Goal: Information Seeking & Learning: Find specific fact

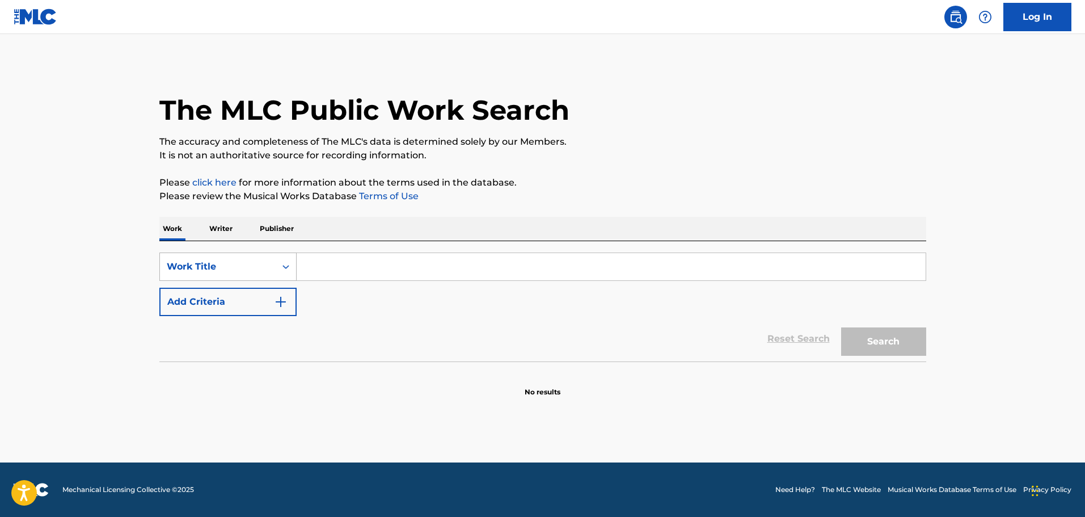
click at [268, 278] on div "Work Title" at bounding box center [227, 266] width 137 height 28
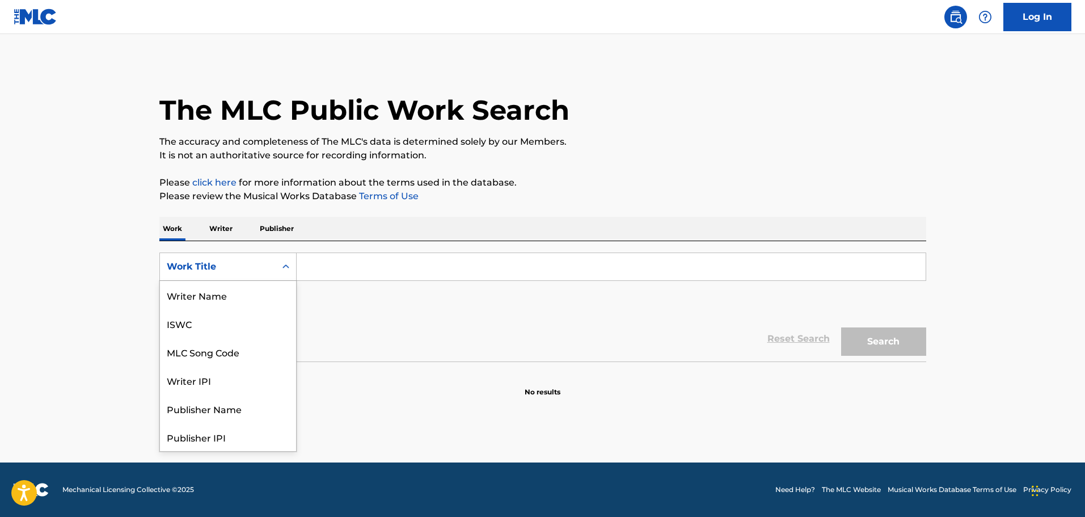
scroll to position [57, 0]
click at [335, 264] on input "Search Form" at bounding box center [611, 266] width 629 height 27
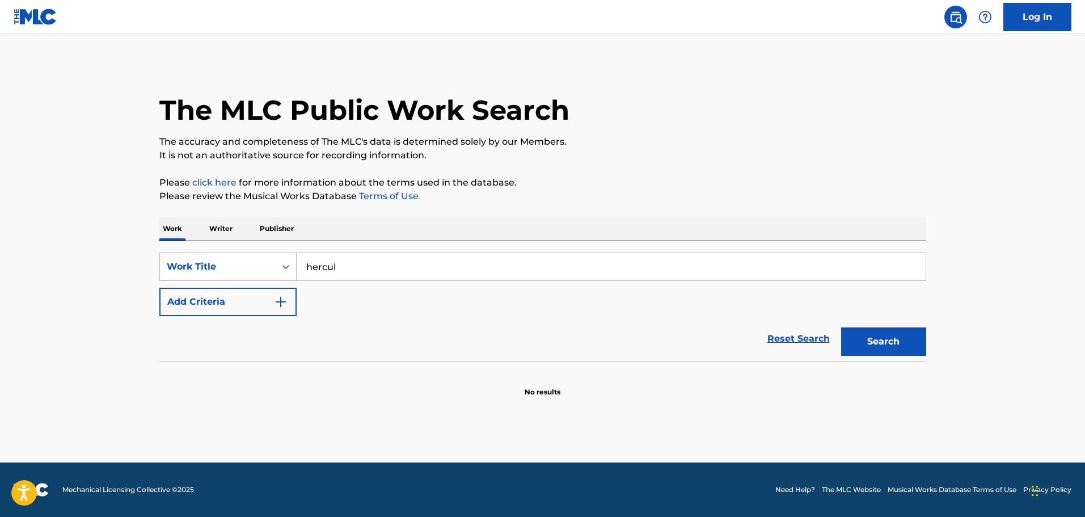
type input "hercules in [US_STATE]"
click at [257, 301] on button "Add Criteria" at bounding box center [227, 302] width 137 height 28
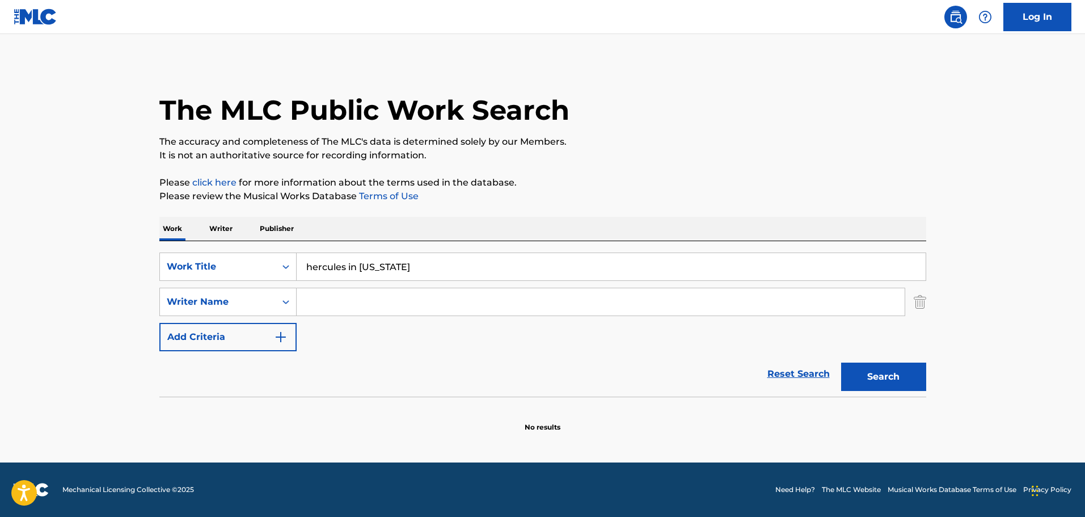
click at [350, 303] on input "Search Form" at bounding box center [601, 301] width 608 height 27
paste input "[PERSON_NAME]"
type input "[PERSON_NAME]"
click at [640, 377] on div "Reset Search Search" at bounding box center [542, 373] width 767 height 45
click at [890, 374] on button "Search" at bounding box center [883, 376] width 85 height 28
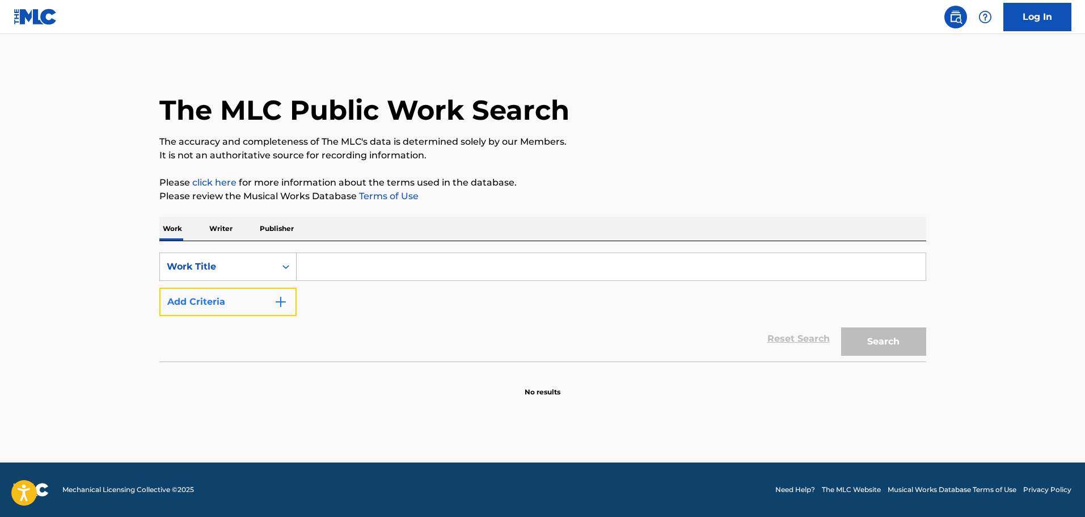
click at [258, 292] on button "Add Criteria" at bounding box center [227, 302] width 137 height 28
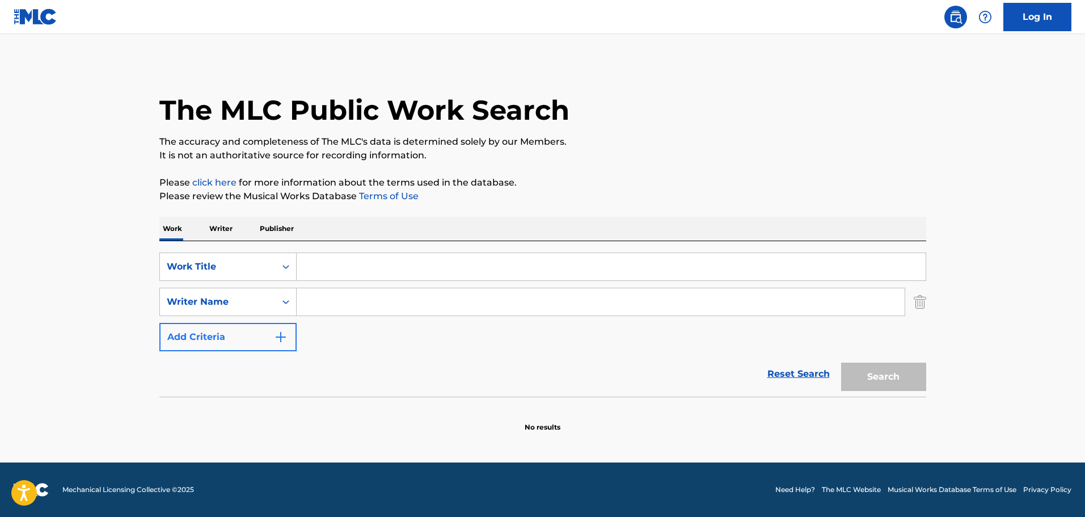
click at [366, 297] on input "Search Form" at bounding box center [601, 301] width 608 height 27
type input "Leigh Harline"
click at [366, 272] on input "Search Form" at bounding box center [611, 266] width 629 height 27
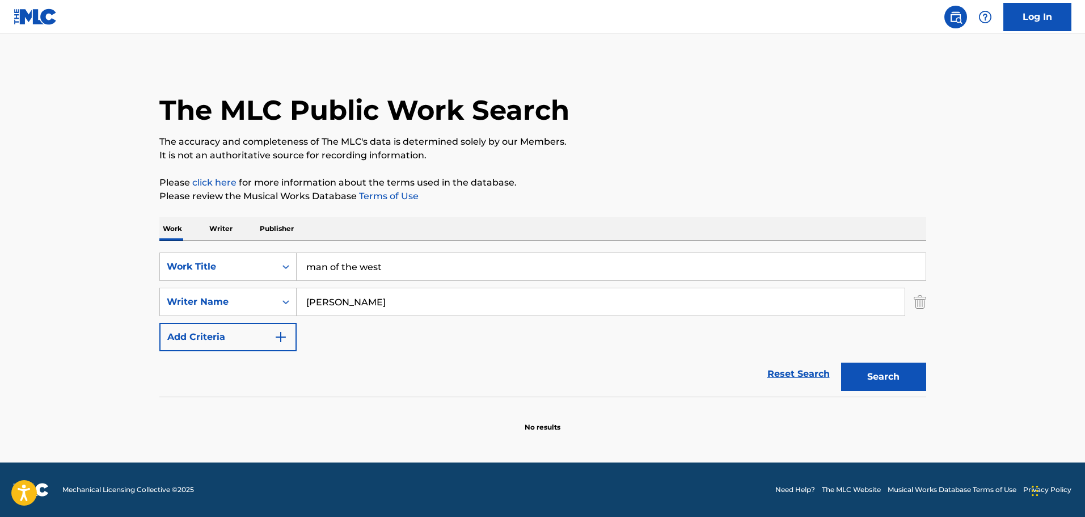
type input "man of the west"
click at [841, 362] on button "Search" at bounding box center [883, 376] width 85 height 28
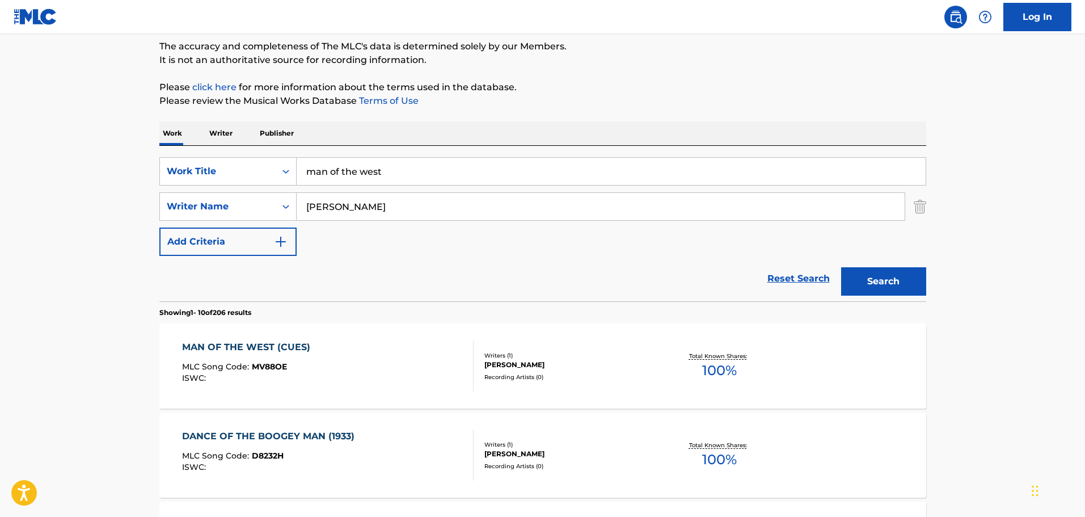
scroll to position [113, 0]
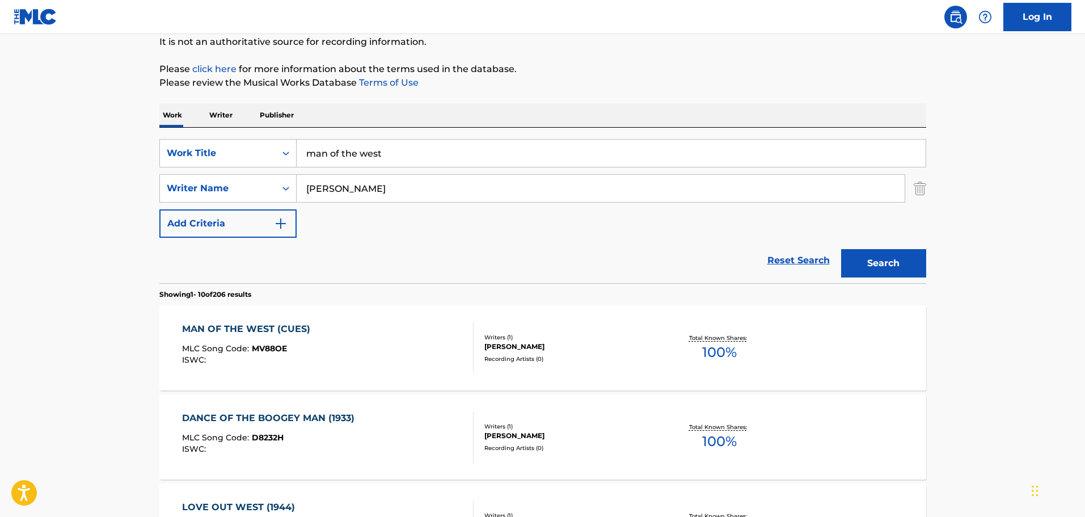
click at [377, 349] on div "MAN OF THE WEST (CUES) MLC Song Code : MV88OE ISWC :" at bounding box center [328, 347] width 292 height 51
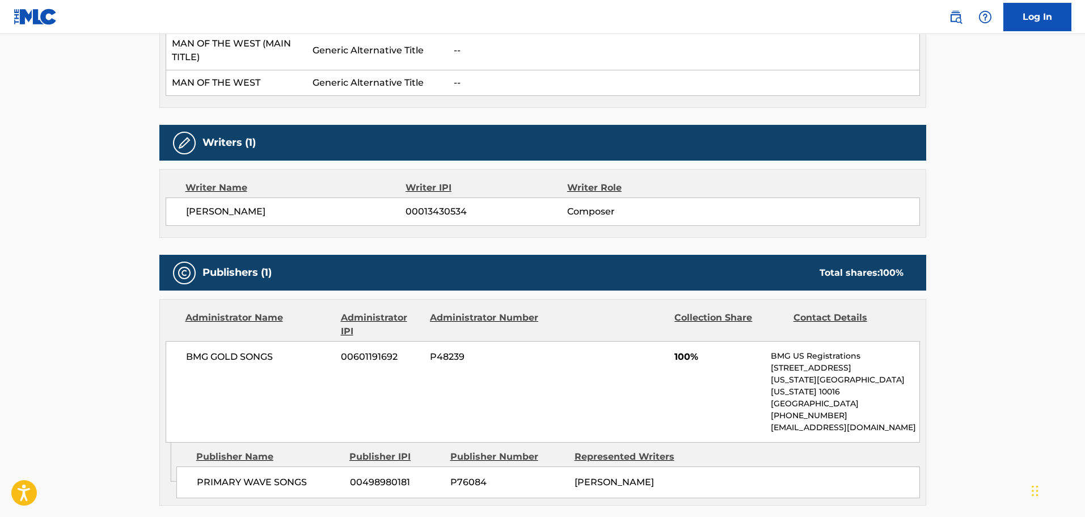
scroll to position [397, 0]
